Goal: Information Seeking & Learning: Understand process/instructions

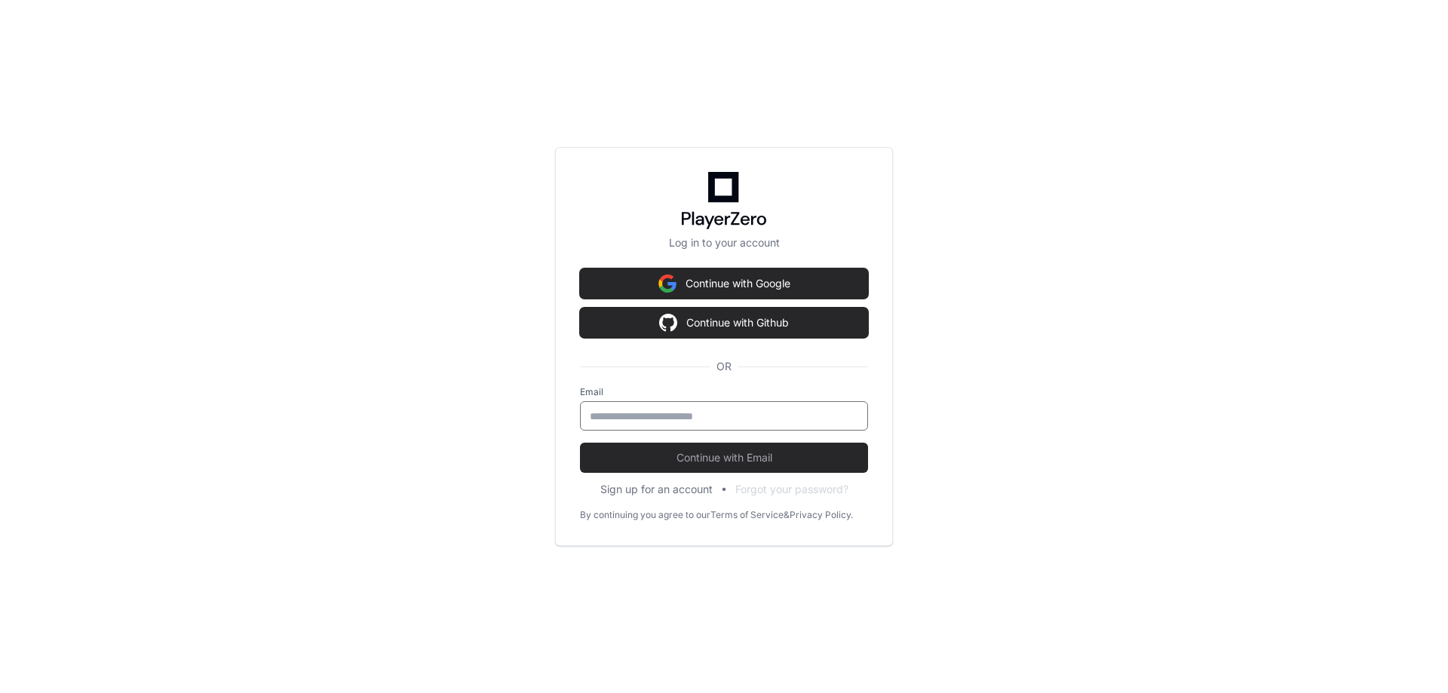
click at [666, 422] on input "email" at bounding box center [724, 416] width 268 height 15
type input "**********"
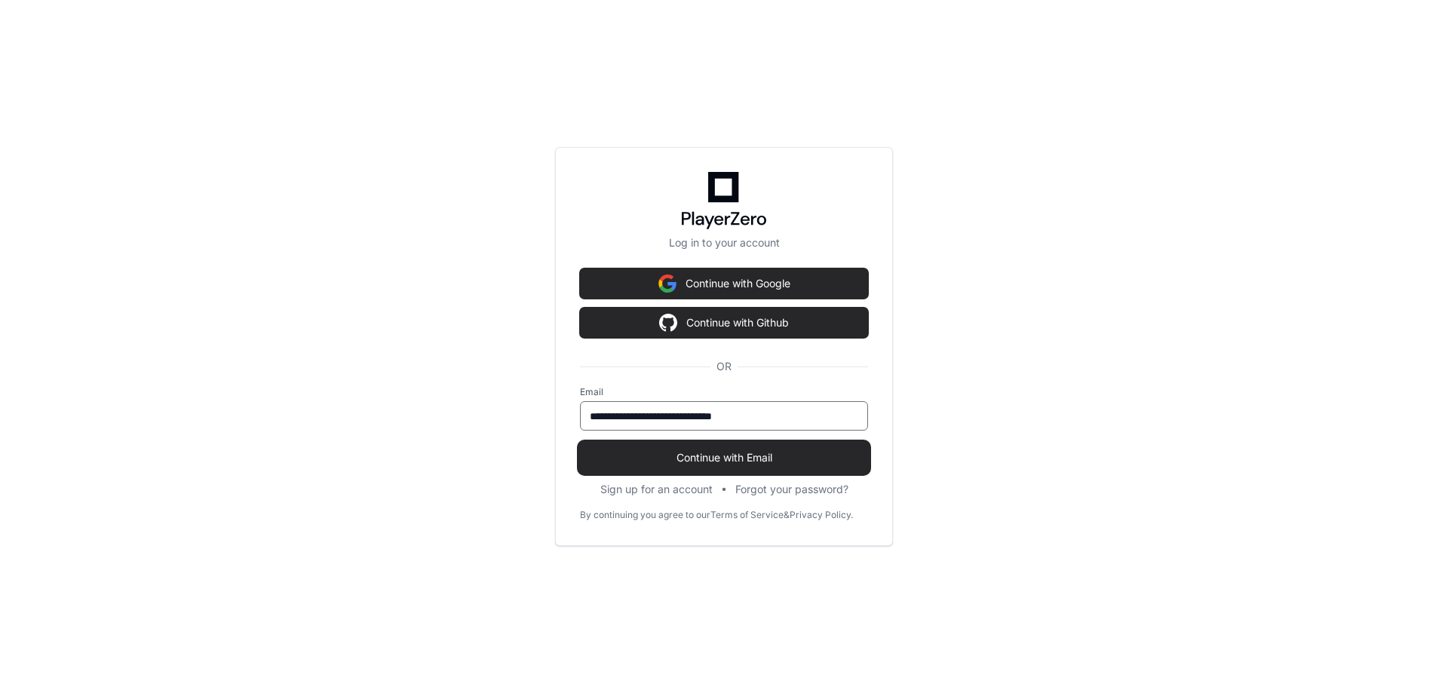
click at [713, 459] on span "Continue with Email" at bounding box center [724, 457] width 288 height 15
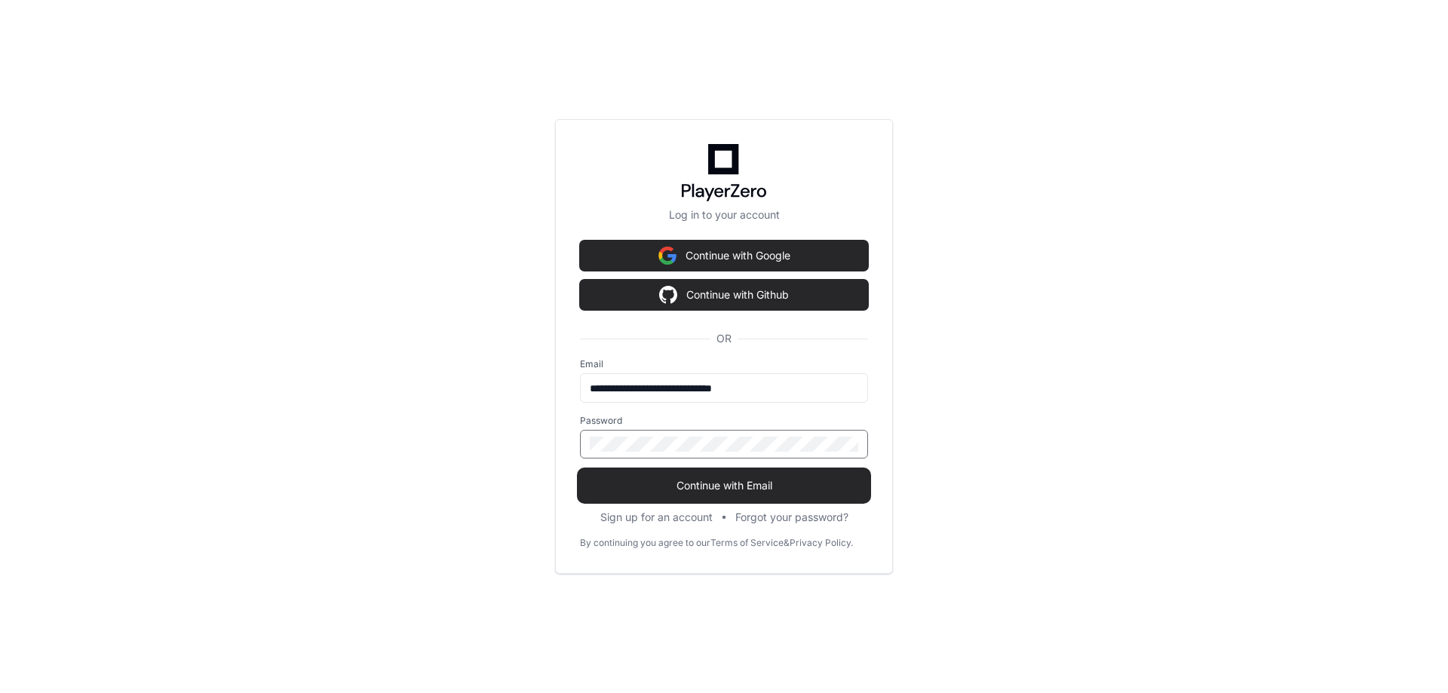
click at [759, 492] on span "Continue with Email" at bounding box center [724, 485] width 288 height 15
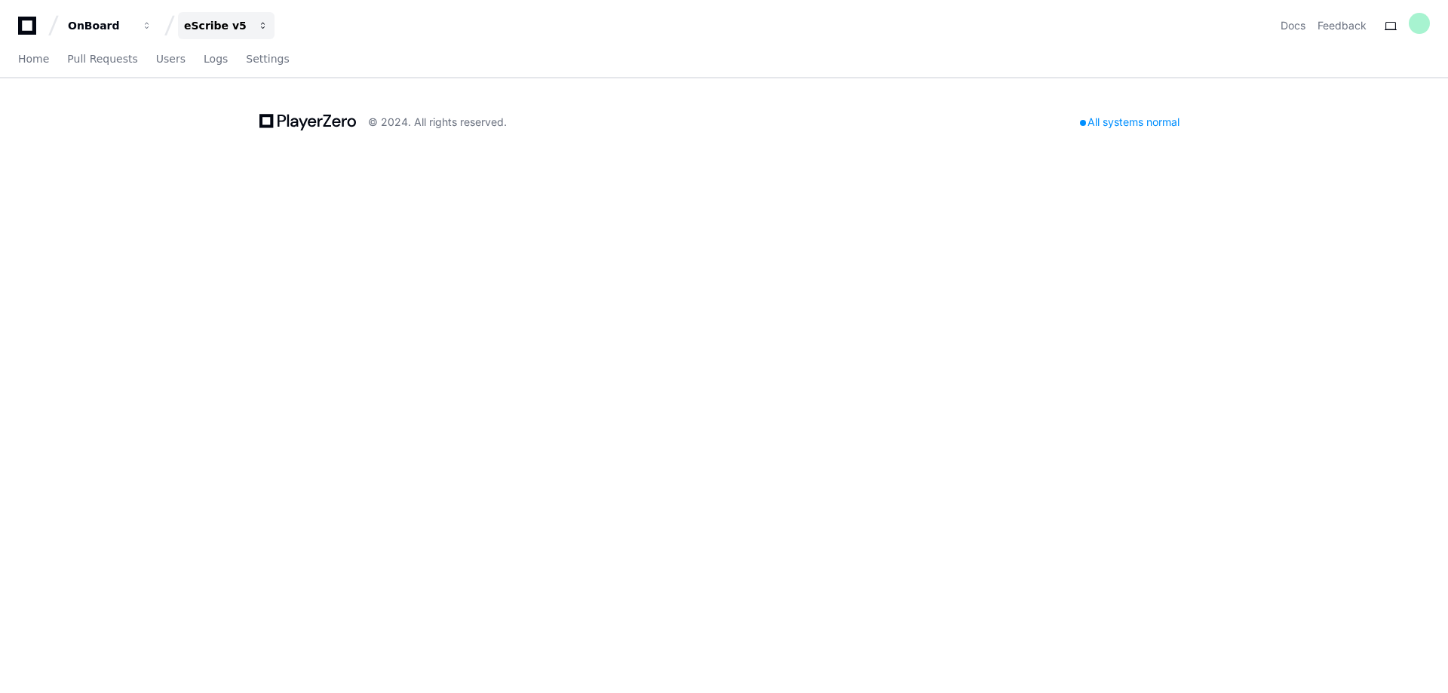
click at [213, 23] on div "eScribe v5" at bounding box center [216, 25] width 65 height 15
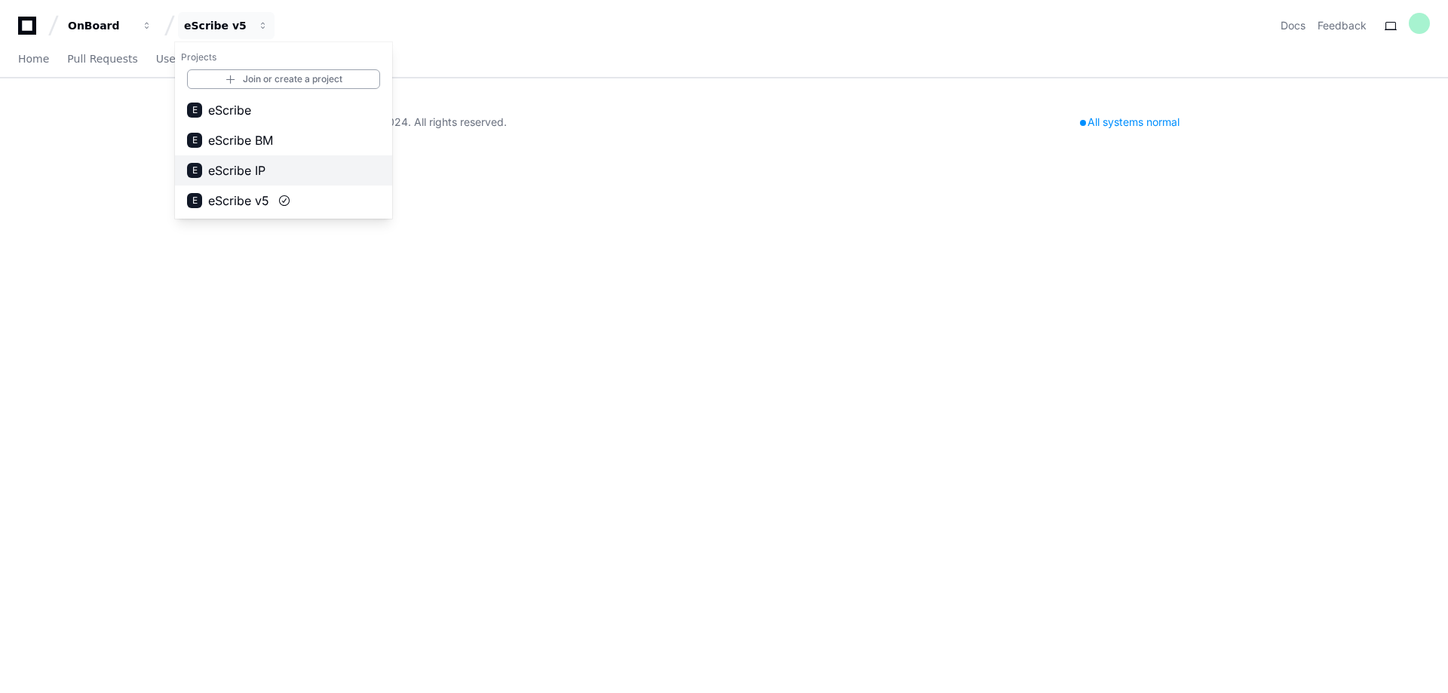
click at [235, 173] on span "eScribe IP" at bounding box center [236, 170] width 57 height 18
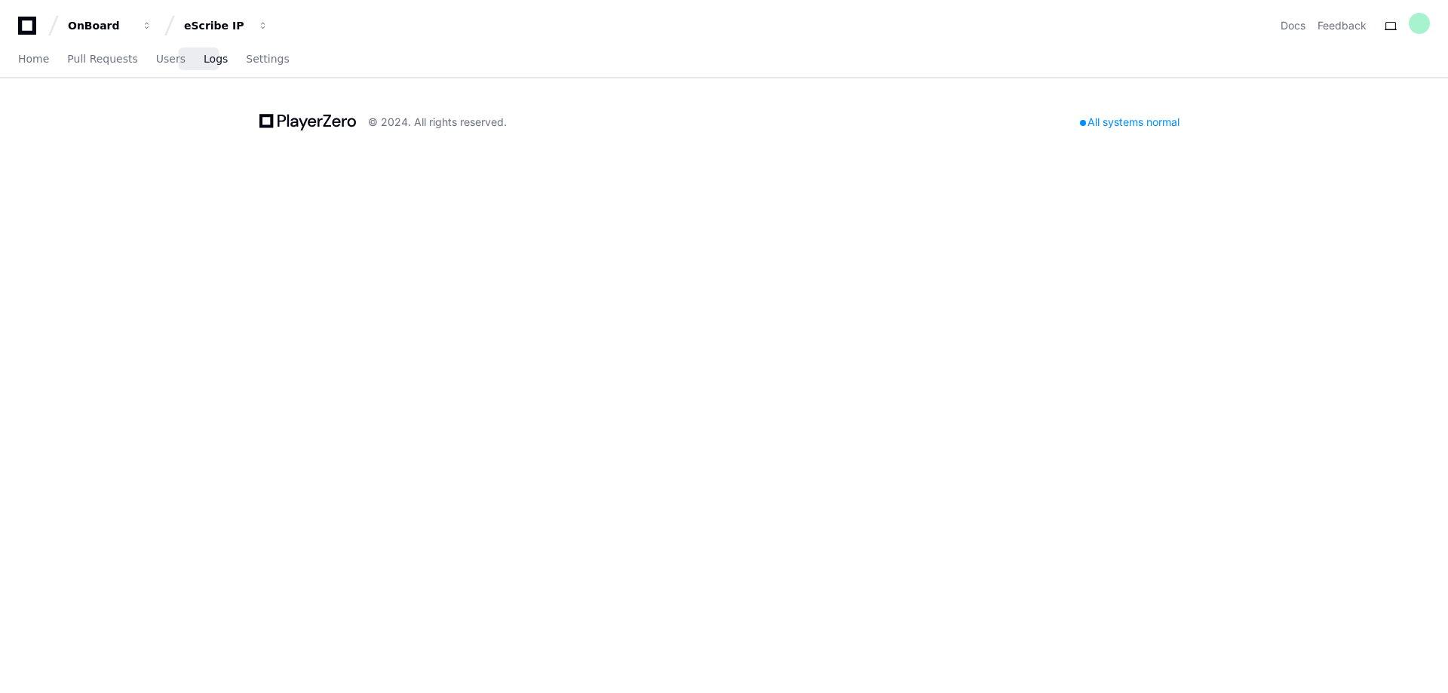
click at [204, 61] on span "Logs" at bounding box center [216, 58] width 24 height 9
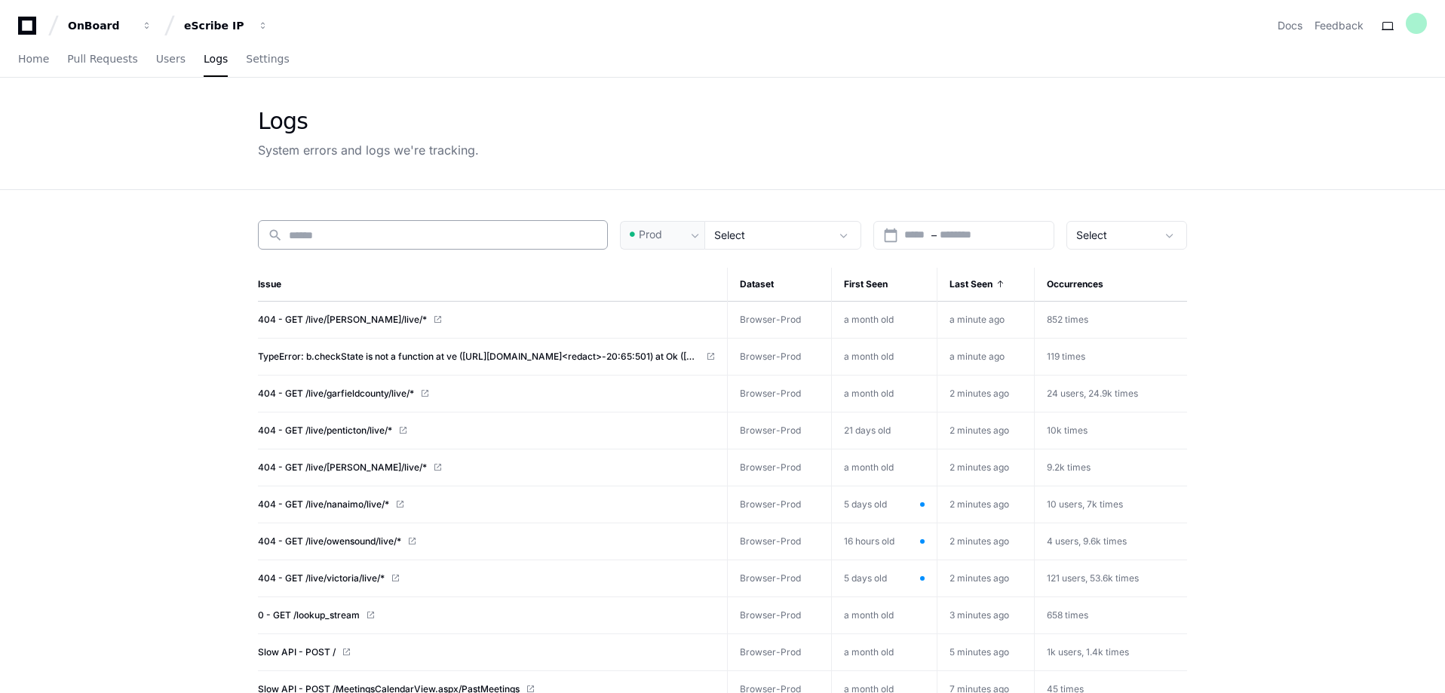
click at [324, 237] on input at bounding box center [443, 235] width 309 height 15
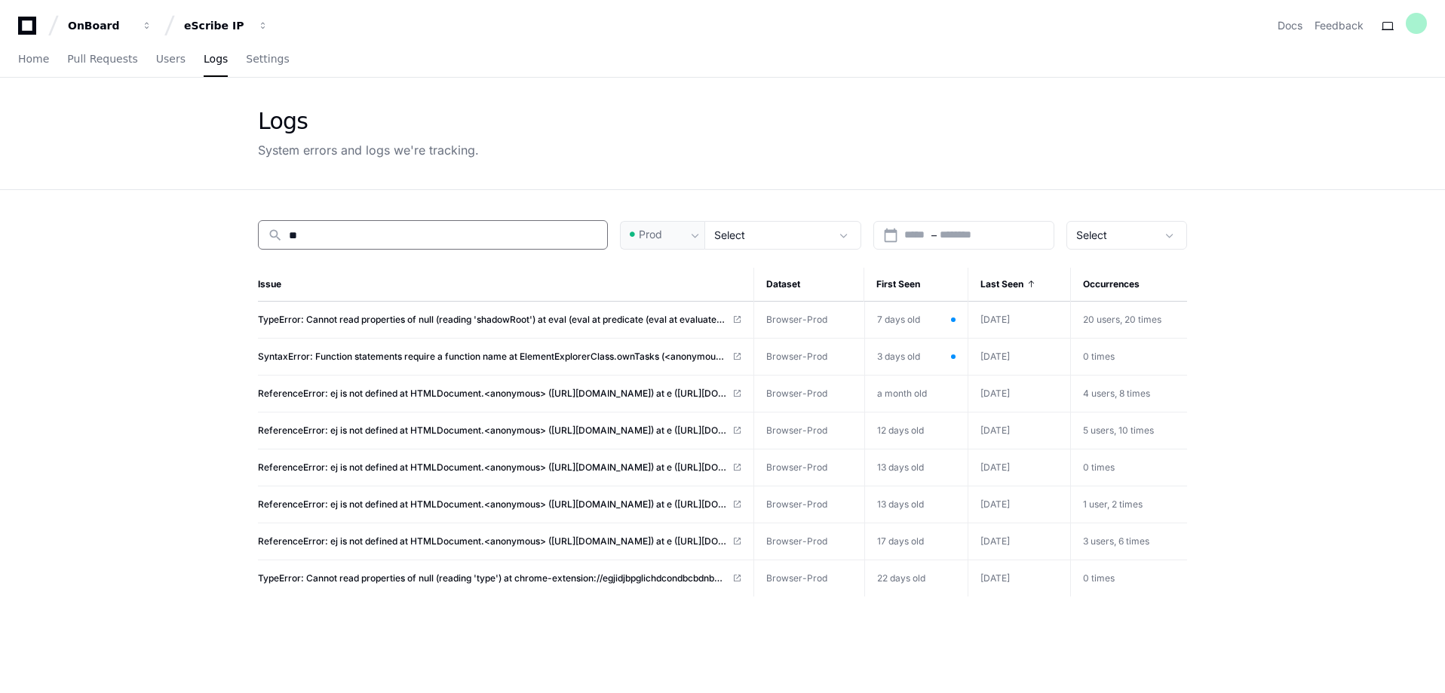
type input "*"
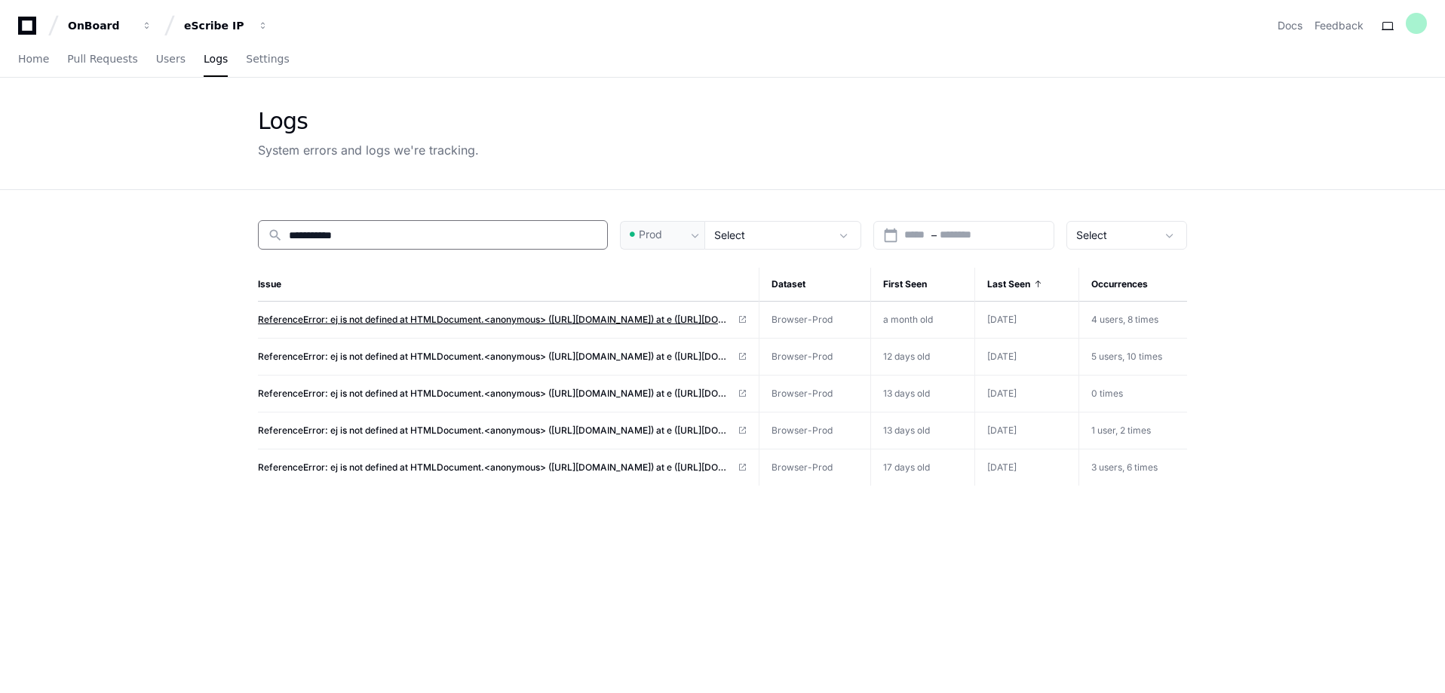
type input "**********"
click at [378, 324] on span "ReferenceError: ej is not defined at HTMLDocument.<anonymous> ([URL][DOMAIN_NAM…" at bounding box center [495, 320] width 474 height 12
click at [253, 24] on button "eScribe IP" at bounding box center [226, 25] width 97 height 27
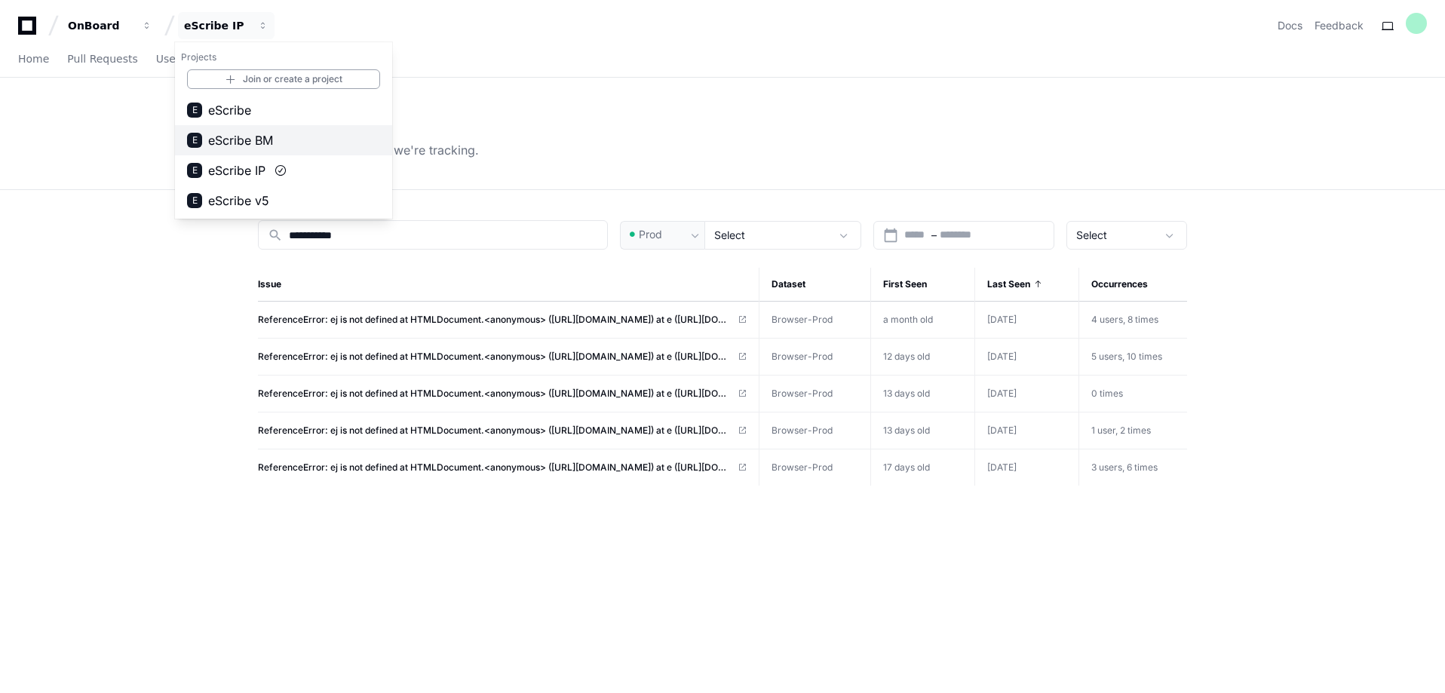
click at [259, 143] on span "eScribe BM" at bounding box center [240, 140] width 65 height 18
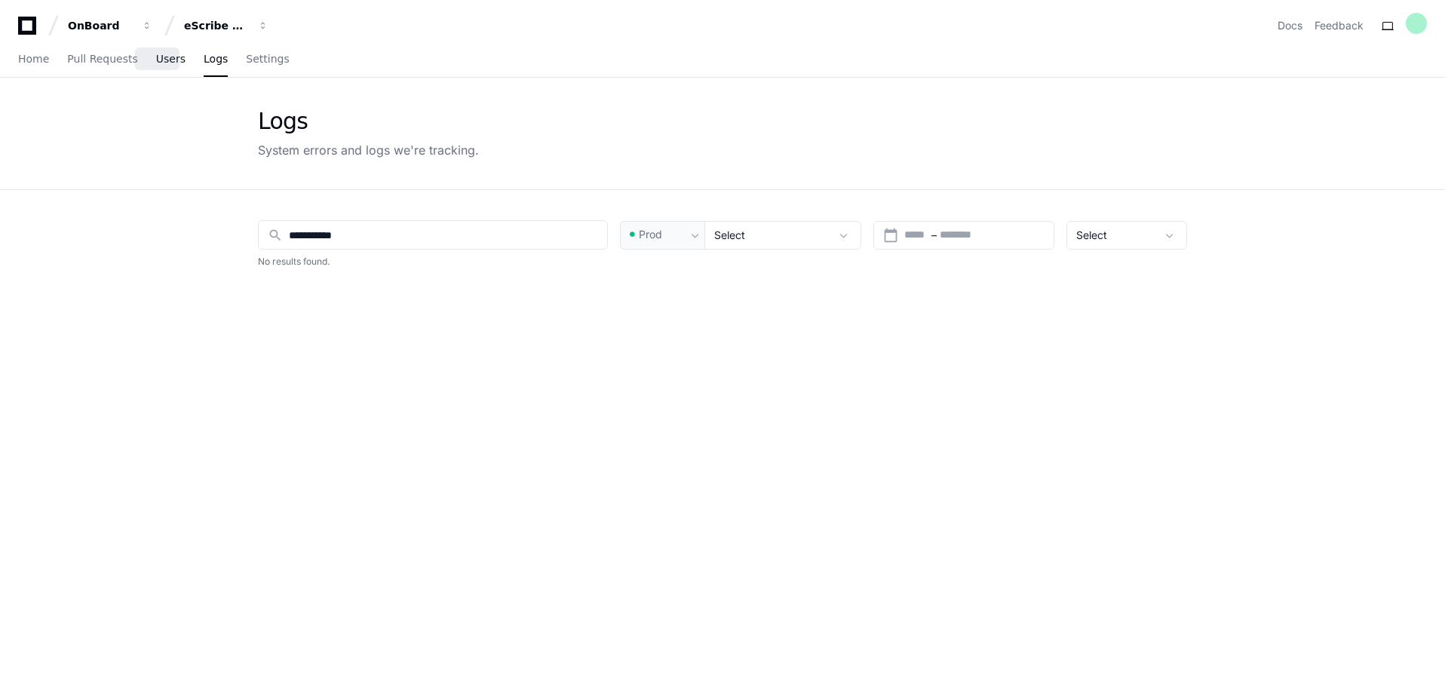
click at [156, 63] on span "Users" at bounding box center [170, 58] width 29 height 9
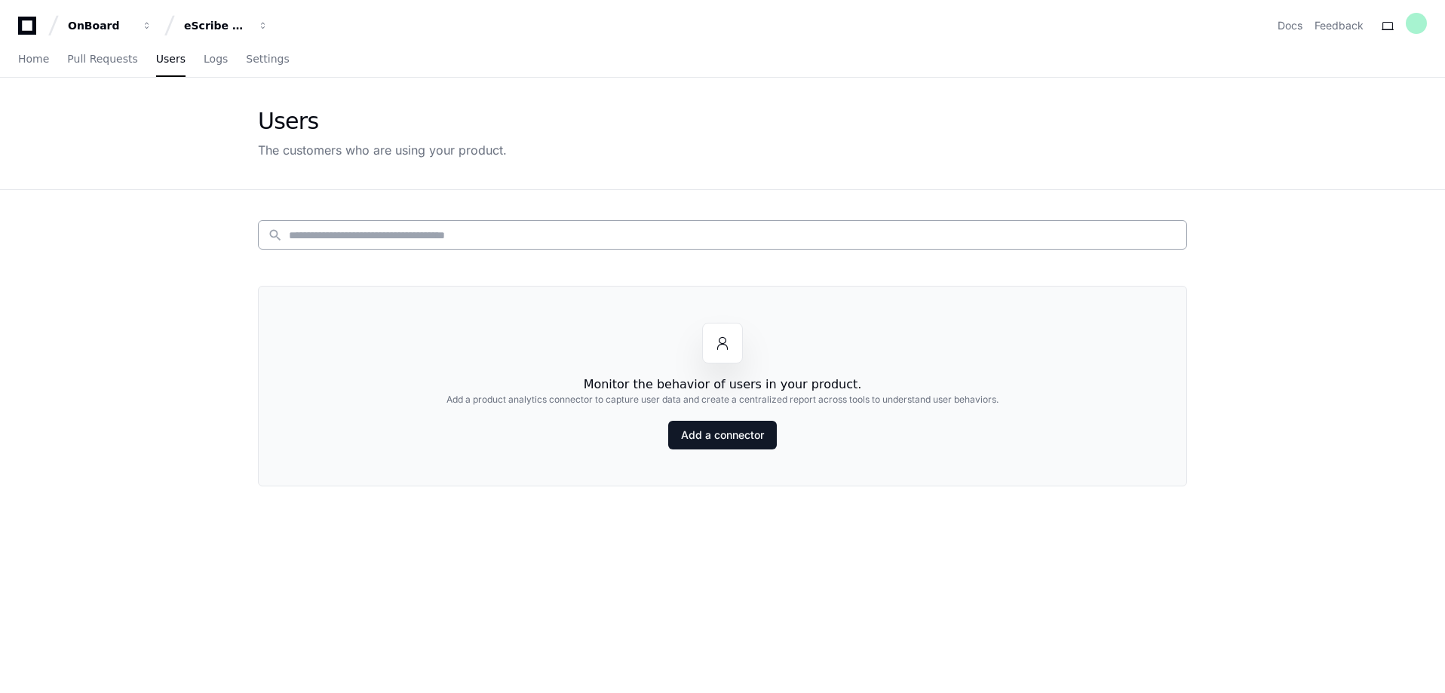
click at [443, 236] on input at bounding box center [733, 235] width 888 height 15
type input "*"
click at [116, 61] on span "Pull Requests" at bounding box center [102, 58] width 70 height 9
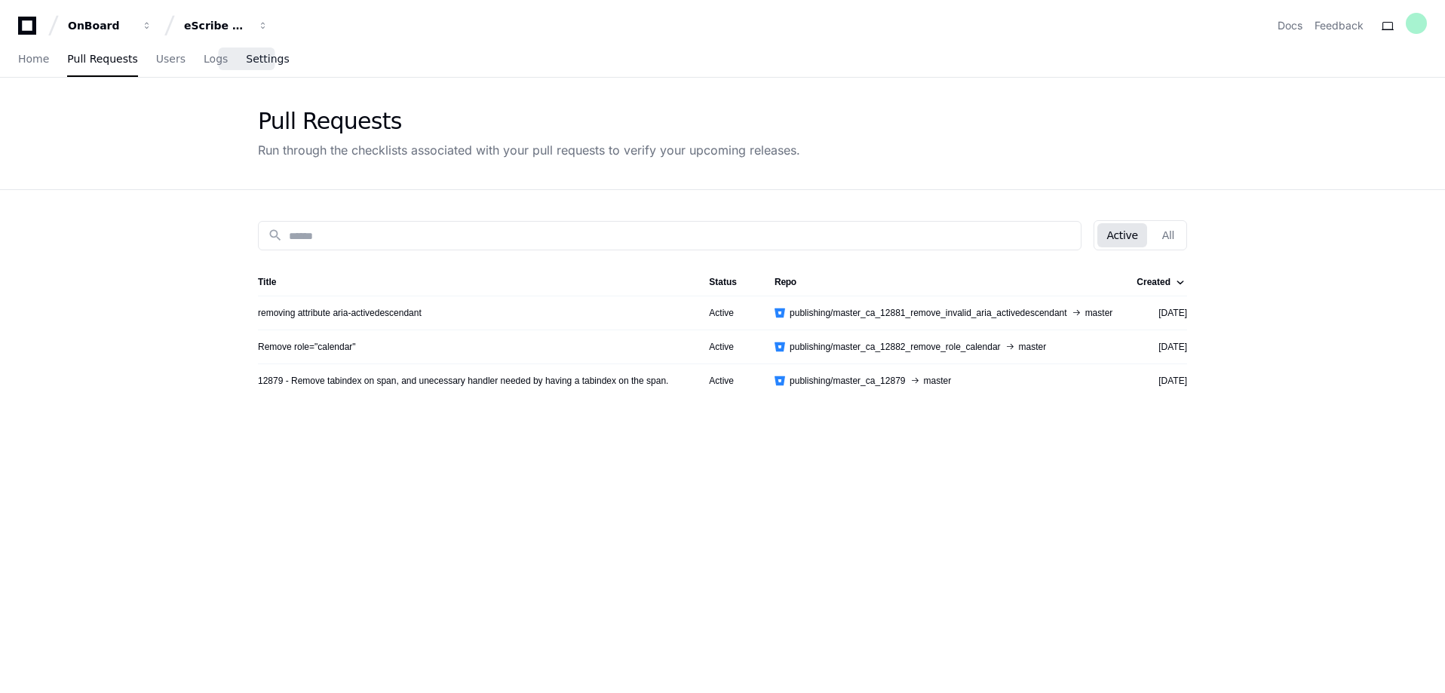
click at [252, 68] on link "Settings" at bounding box center [267, 59] width 43 height 35
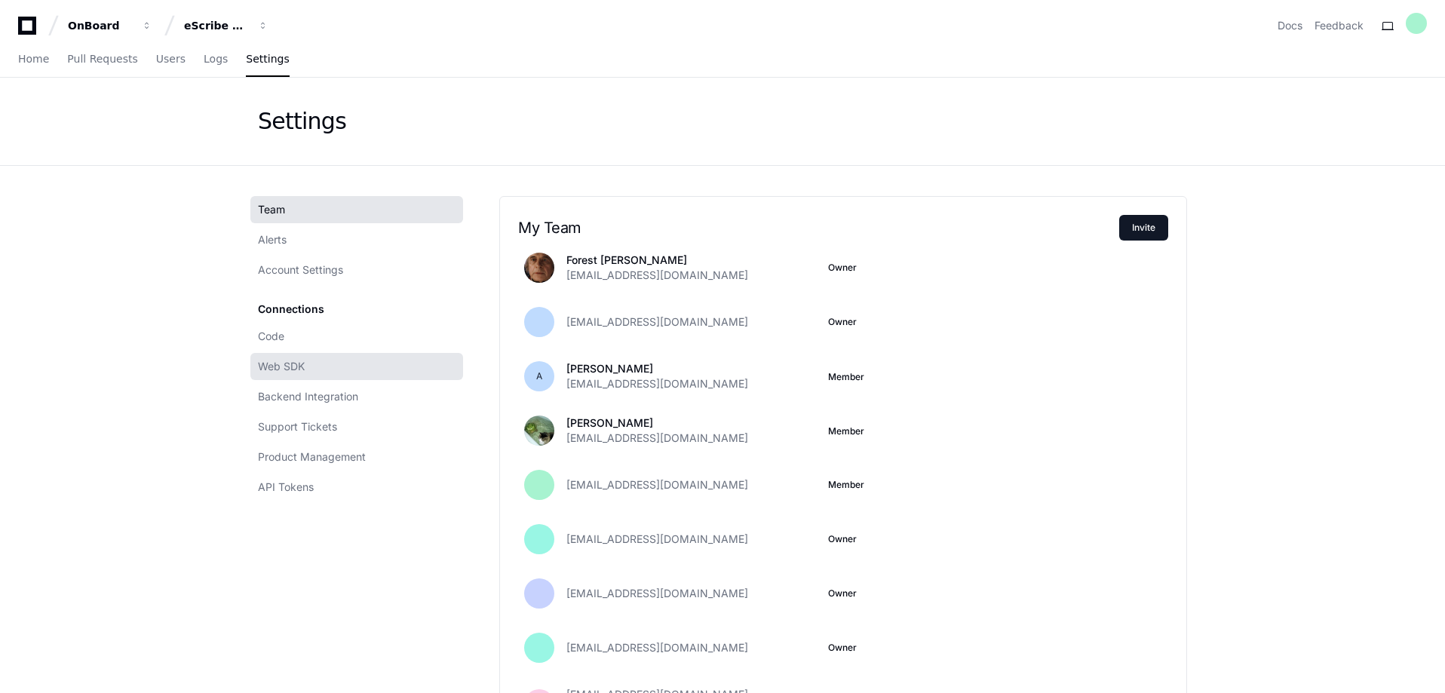
click at [285, 366] on span "Web SDK" at bounding box center [281, 366] width 47 height 15
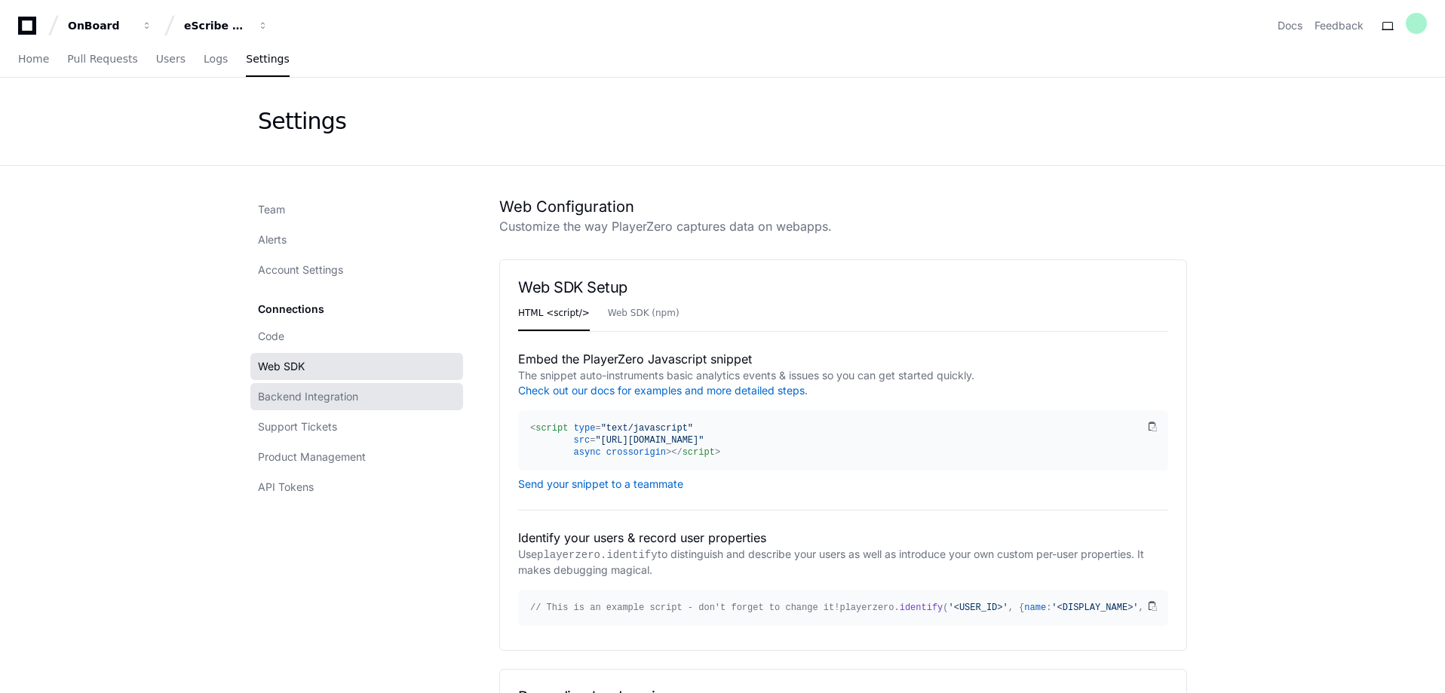
click at [325, 399] on span "Backend Integration" at bounding box center [308, 396] width 100 height 15
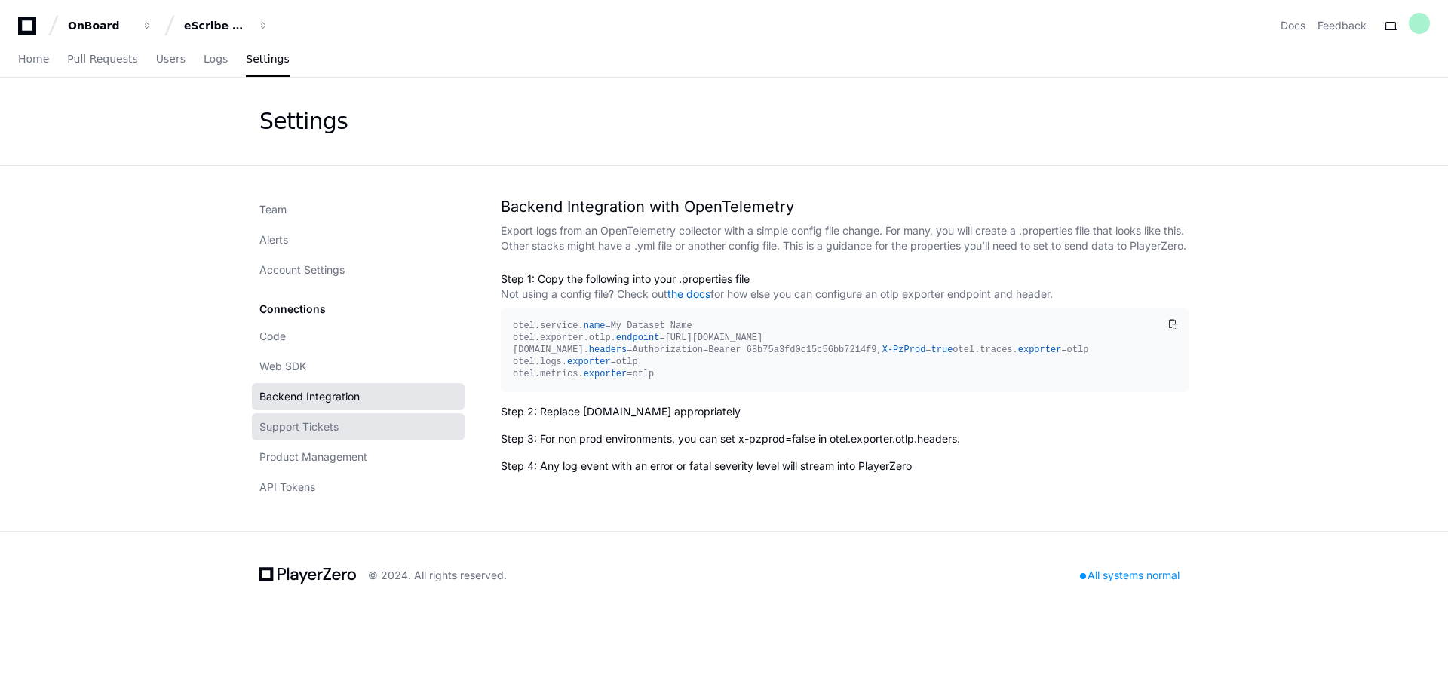
click at [318, 424] on span "Support Tickets" at bounding box center [298, 426] width 79 height 15
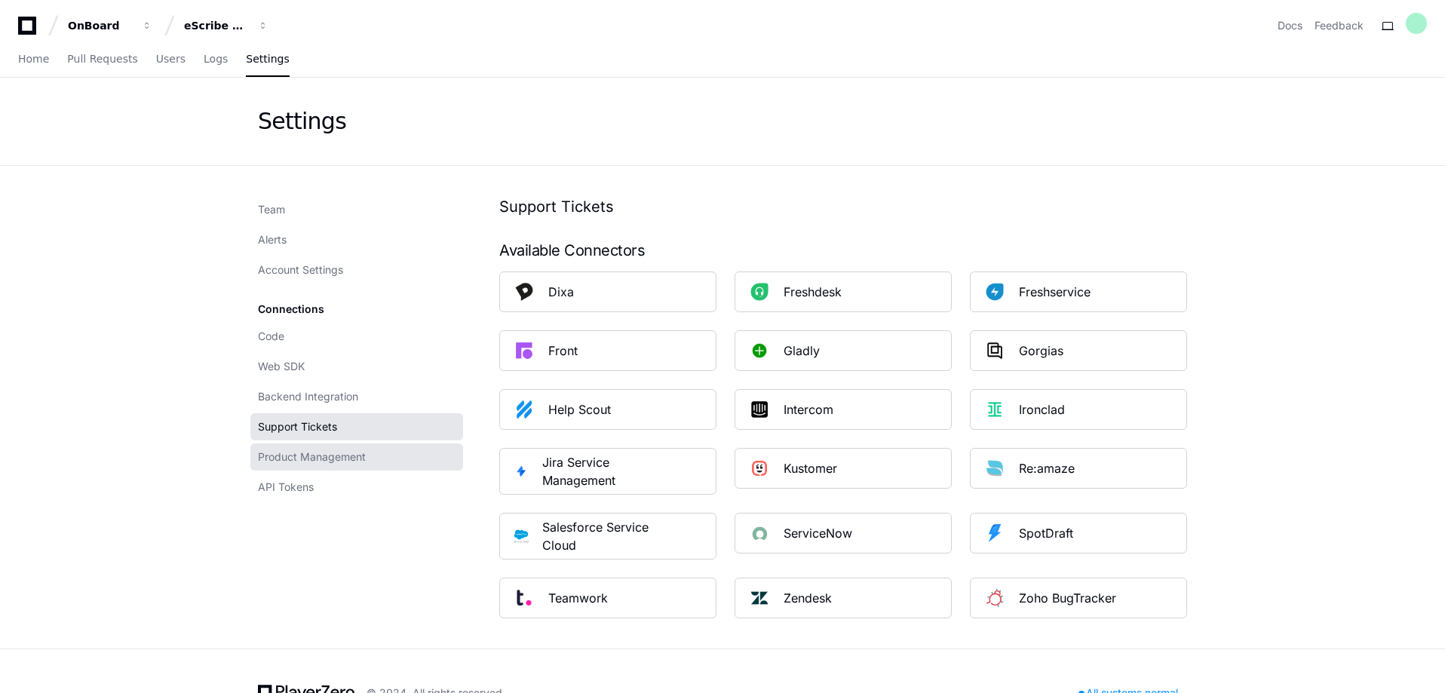
click at [314, 452] on span "Product Management" at bounding box center [312, 456] width 108 height 15
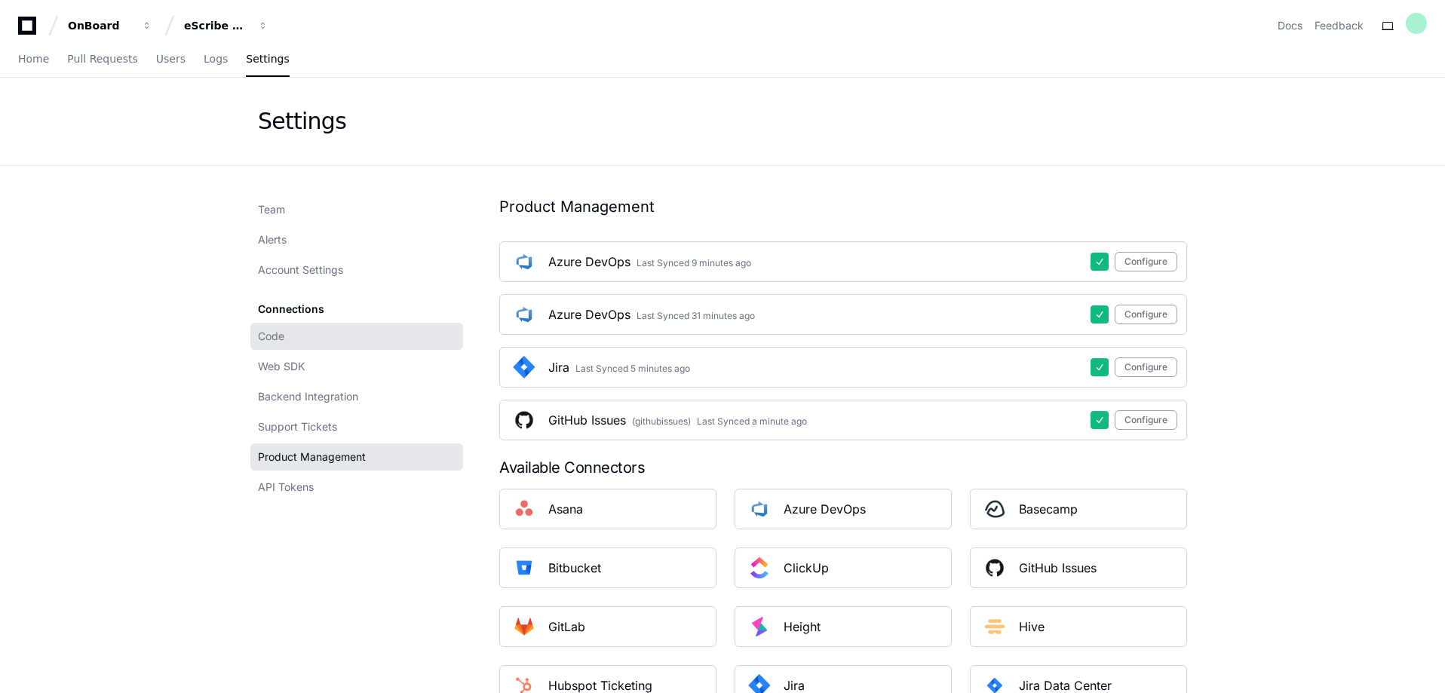
click at [293, 339] on link "Code" at bounding box center [356, 336] width 213 height 27
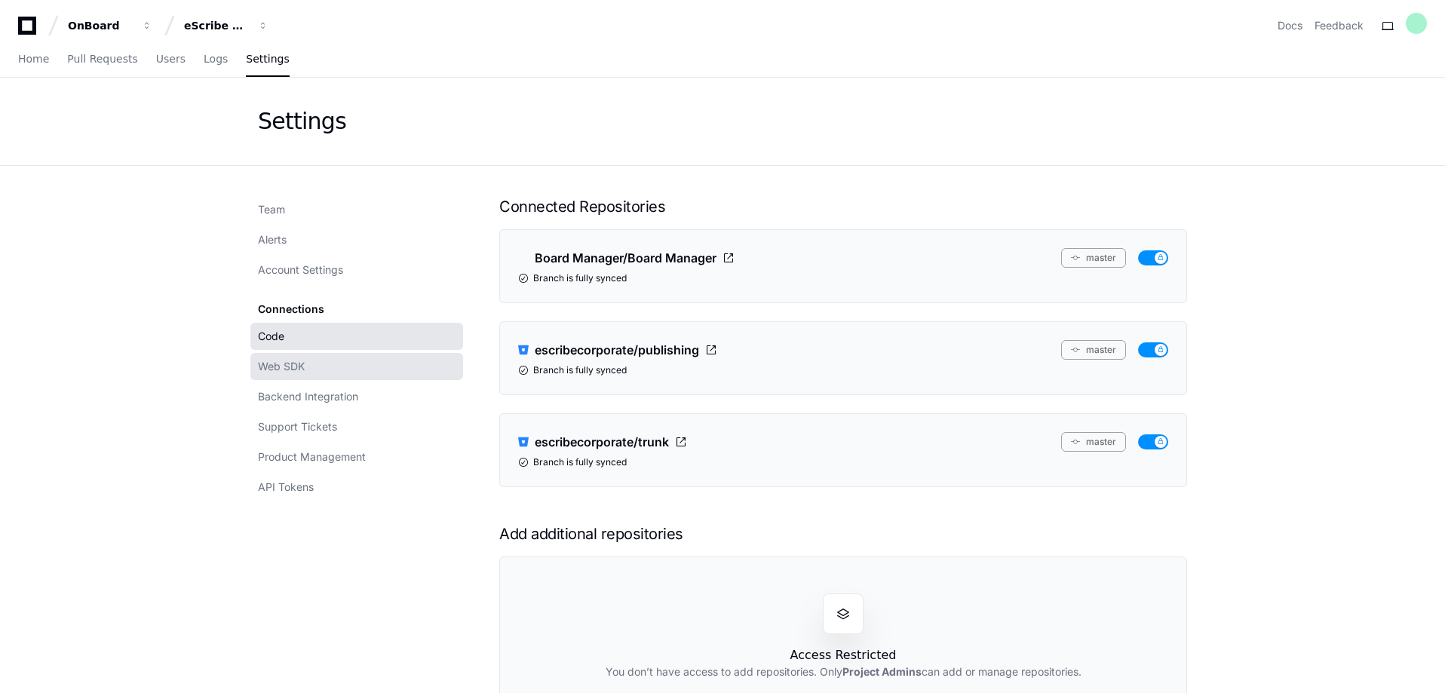
click at [295, 372] on span "Web SDK" at bounding box center [281, 366] width 47 height 15
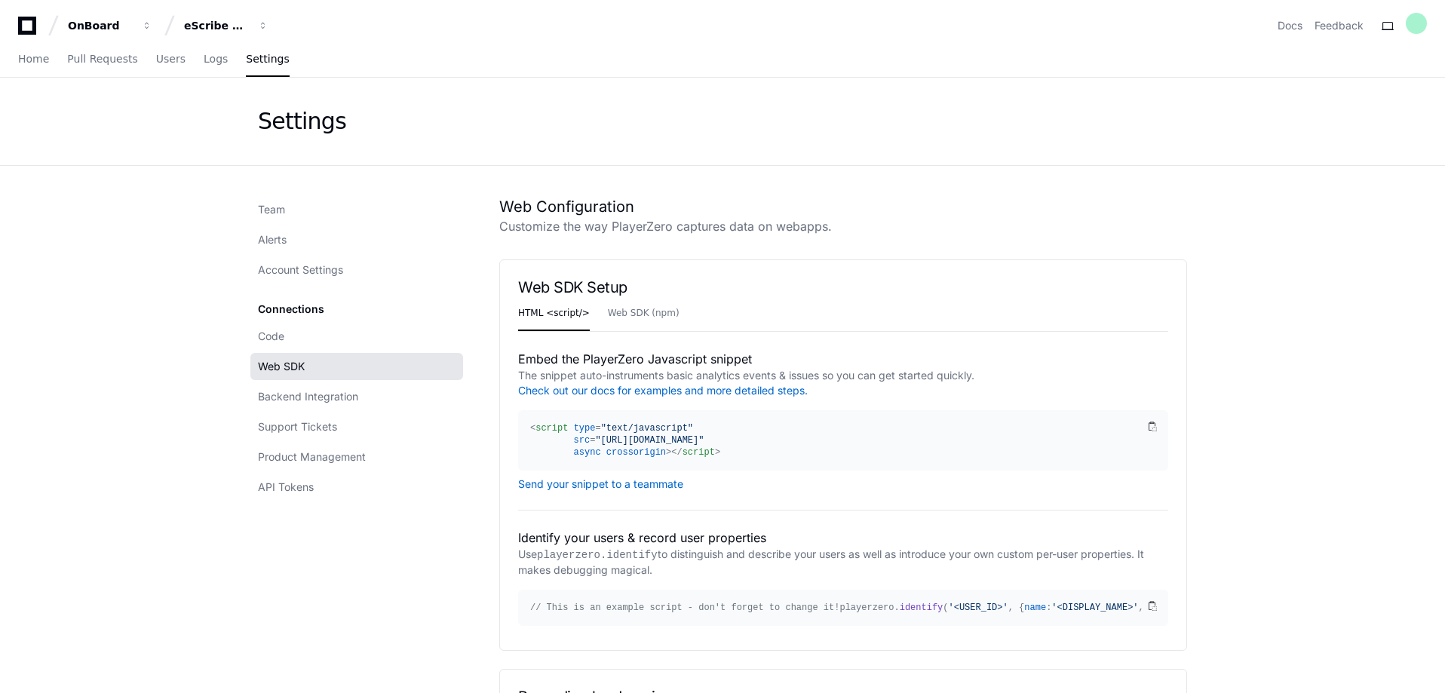
drag, startPoint x: 1229, startPoint y: 423, endPoint x: 1241, endPoint y: 443, distance: 23.7
drag, startPoint x: 814, startPoint y: 265, endPoint x: 797, endPoint y: 200, distance: 66.9
click at [622, 324] on link "Web SDK (npm)" at bounding box center [644, 313] width 72 height 35
